Goal: Check status: Check status

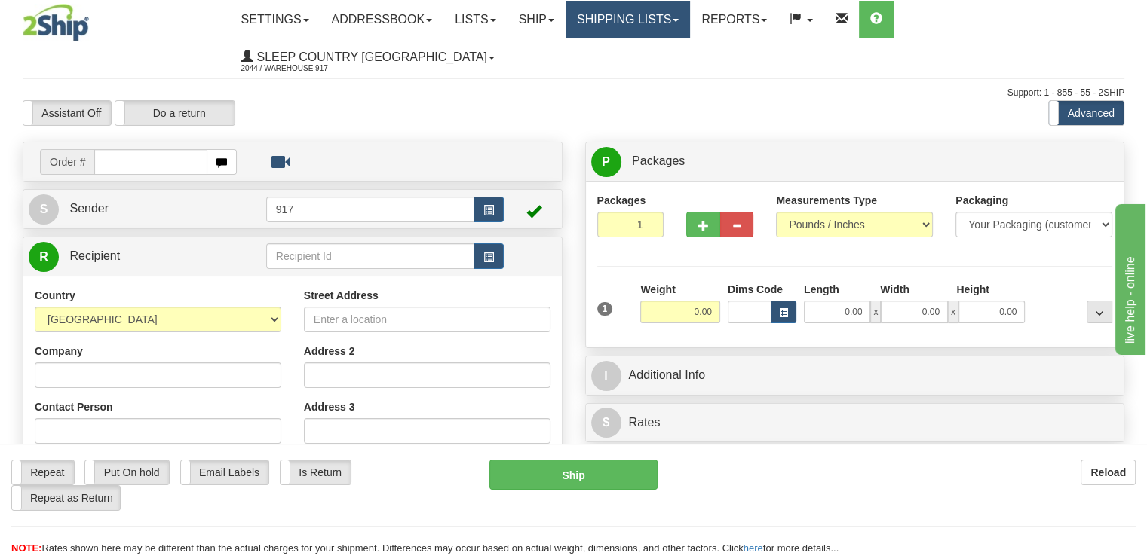
click at [632, 20] on link "Shipping lists" at bounding box center [627, 20] width 124 height 38
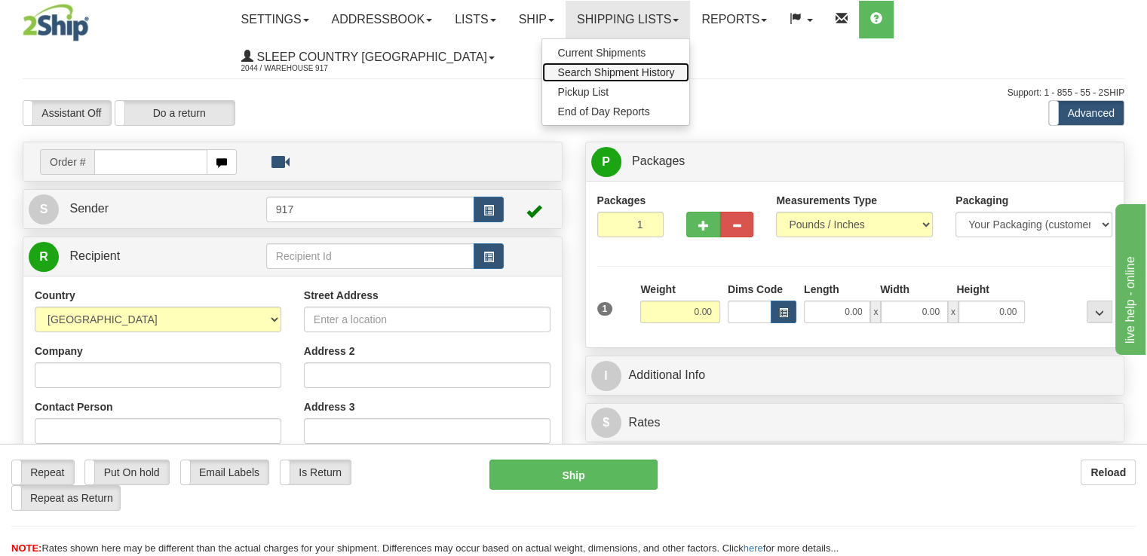
click at [639, 66] on span "Search Shipment History" at bounding box center [615, 72] width 117 height 12
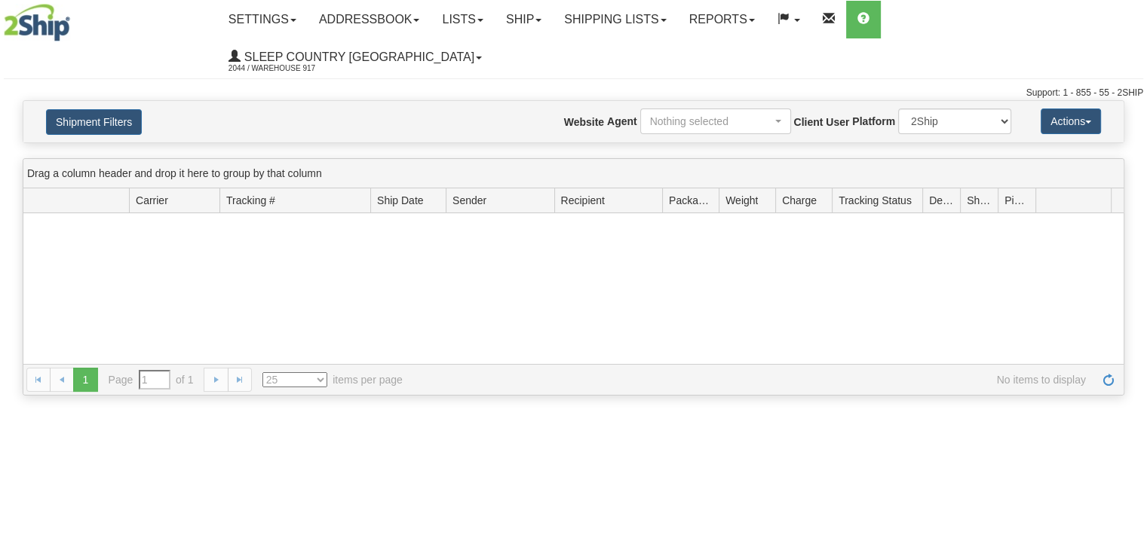
type input "From [DATE] To [DATE]"
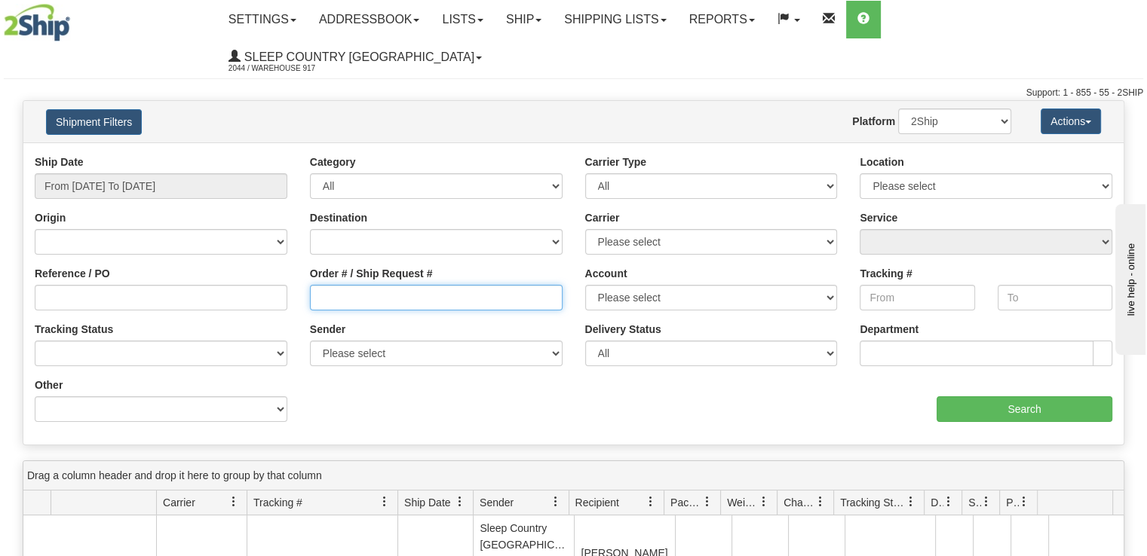
click at [385, 285] on input "Order # / Ship Request #" at bounding box center [436, 298] width 253 height 26
paste input "9000I080191"
type input "9000I080191"
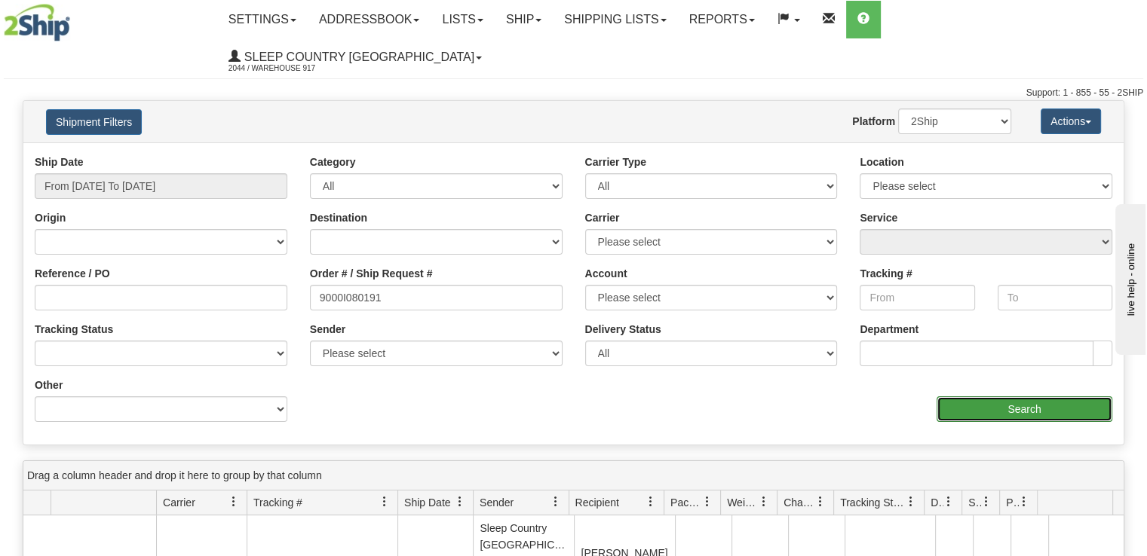
click at [1014, 397] on input "Search" at bounding box center [1024, 410] width 176 height 26
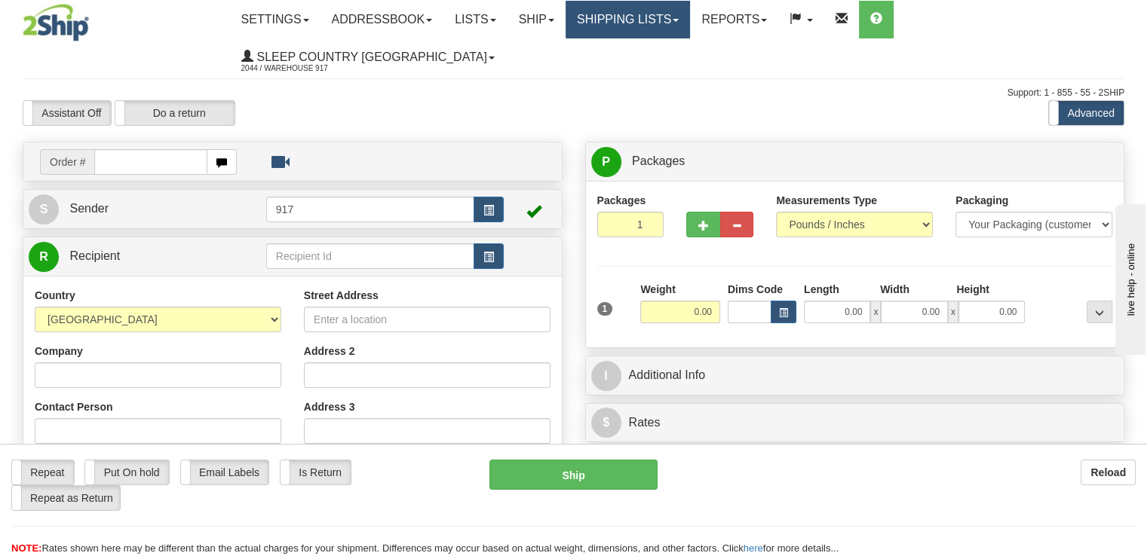
click at [670, 25] on link "Shipping lists" at bounding box center [627, 20] width 124 height 38
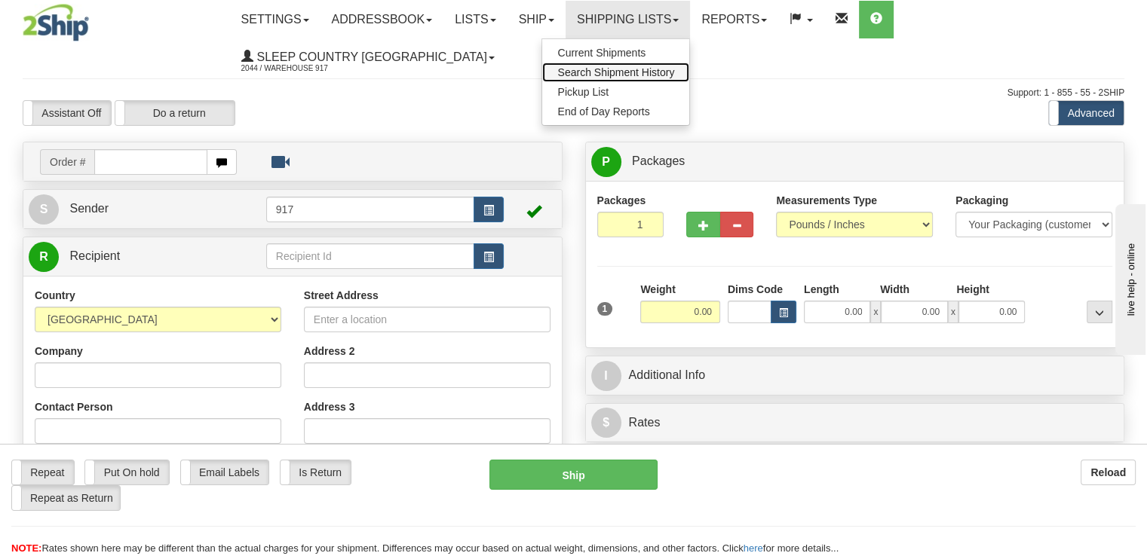
click at [663, 70] on span "Search Shipment History" at bounding box center [615, 72] width 117 height 12
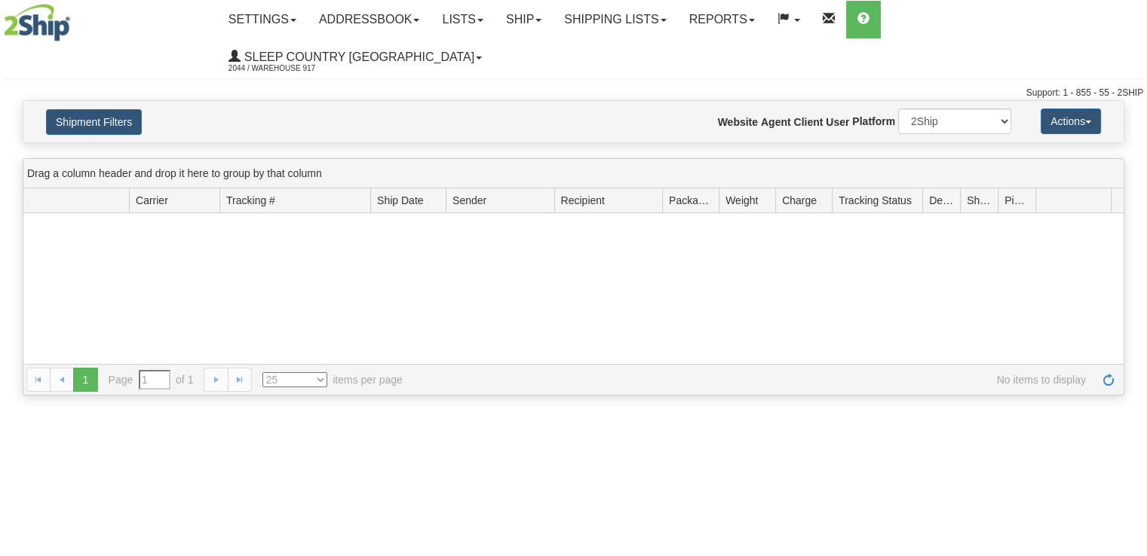
type input "From [DATE] To [DATE]"
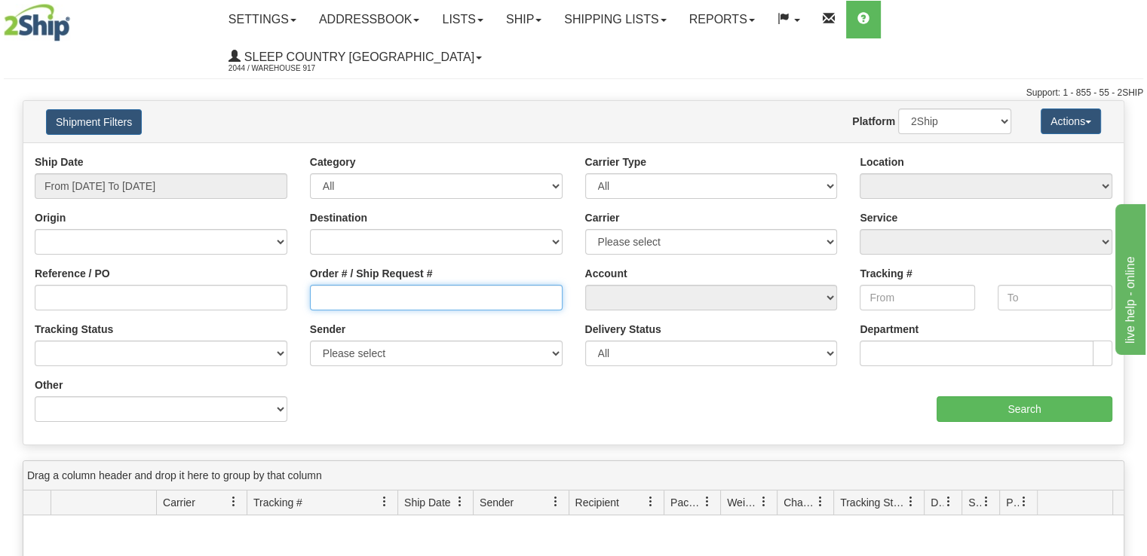
click at [380, 285] on input "Order # / Ship Request #" at bounding box center [436, 298] width 253 height 26
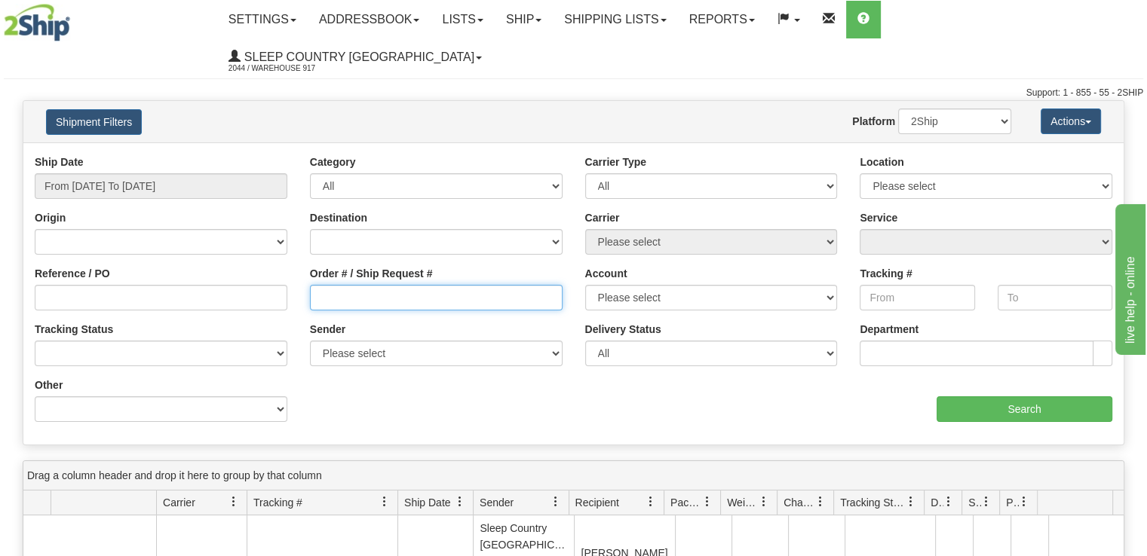
paste input "9000I080191"
type input "9000I080191_HUSD"
